Goal: Find specific page/section: Find specific page/section

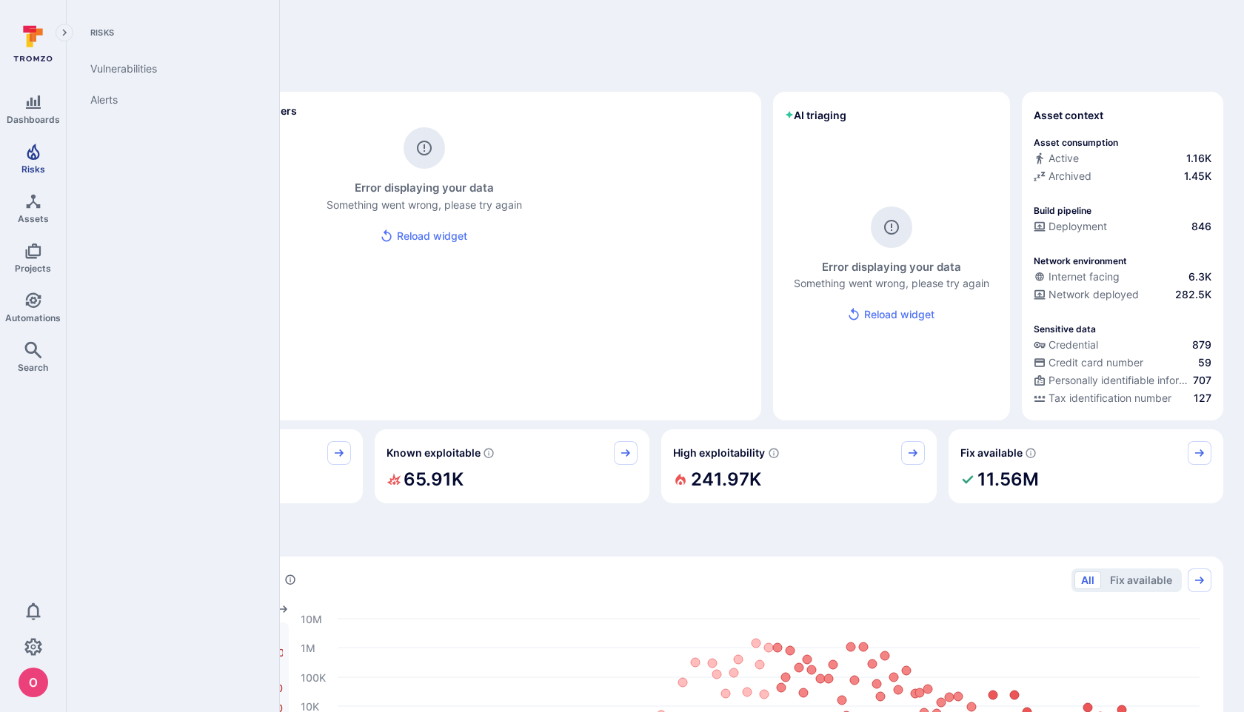
click at [35, 158] on icon "Risks" at bounding box center [33, 152] width 13 height 16
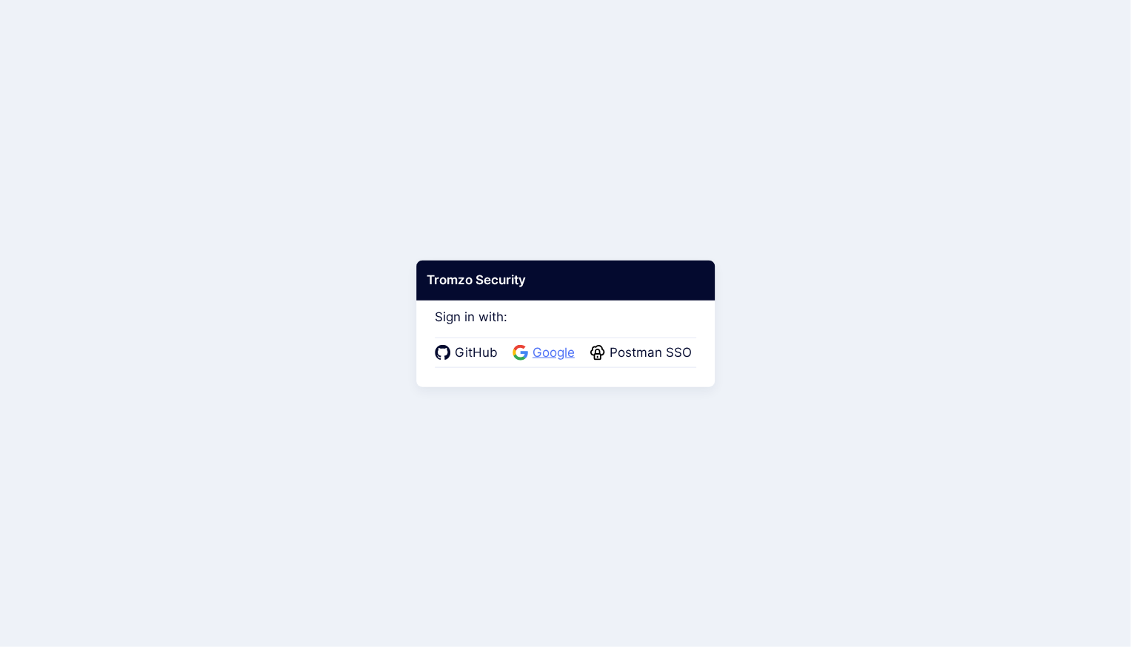
click at [547, 357] on span "Google" at bounding box center [553, 353] width 51 height 19
